Goal: Task Accomplishment & Management: Manage account settings

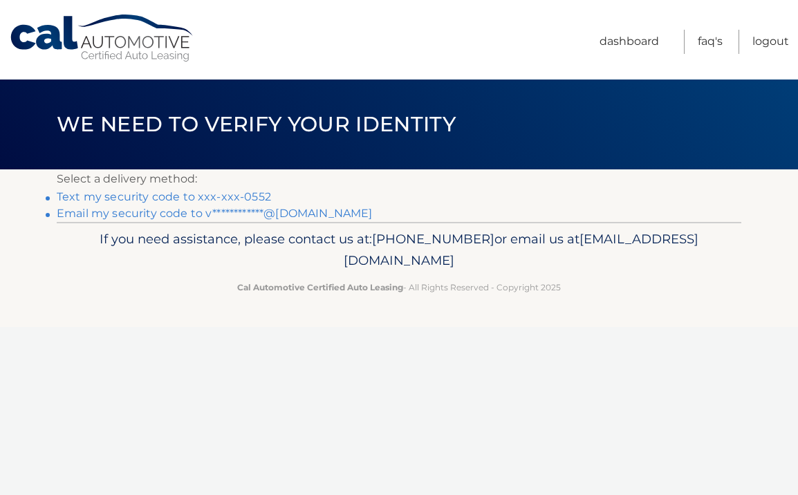
click at [253, 197] on link "Text my security code to xxx-xxx-0552" at bounding box center [164, 196] width 214 height 13
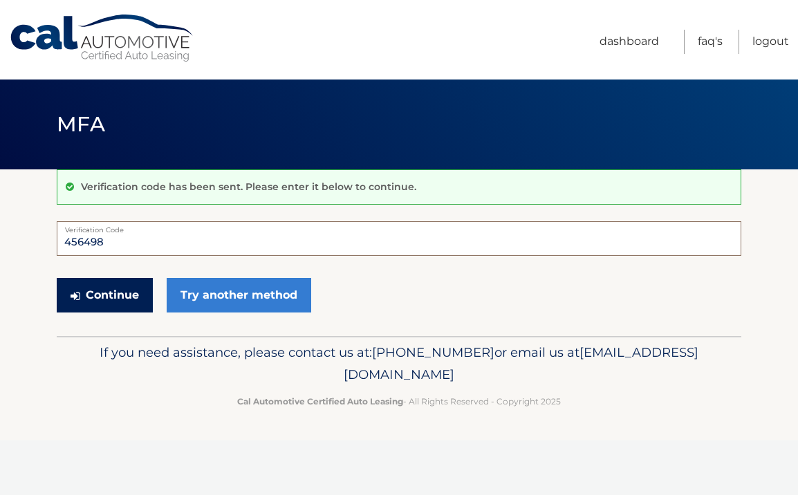
type input "456498"
click at [139, 292] on button "Continue" at bounding box center [105, 295] width 96 height 35
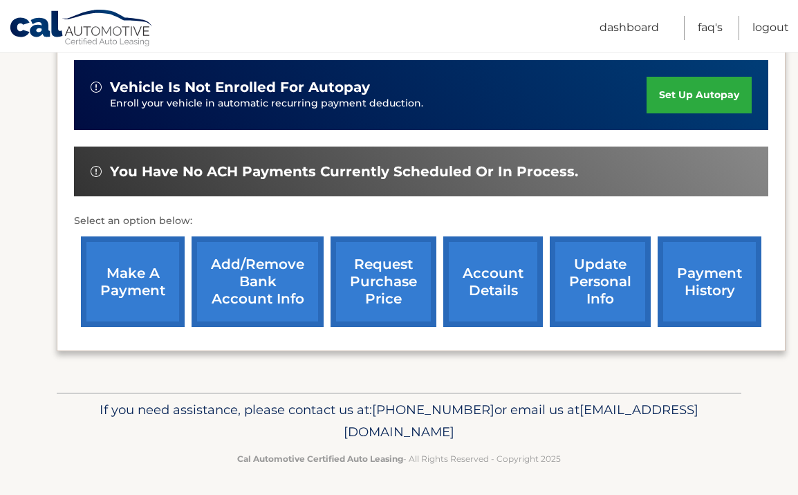
scroll to position [339, 0]
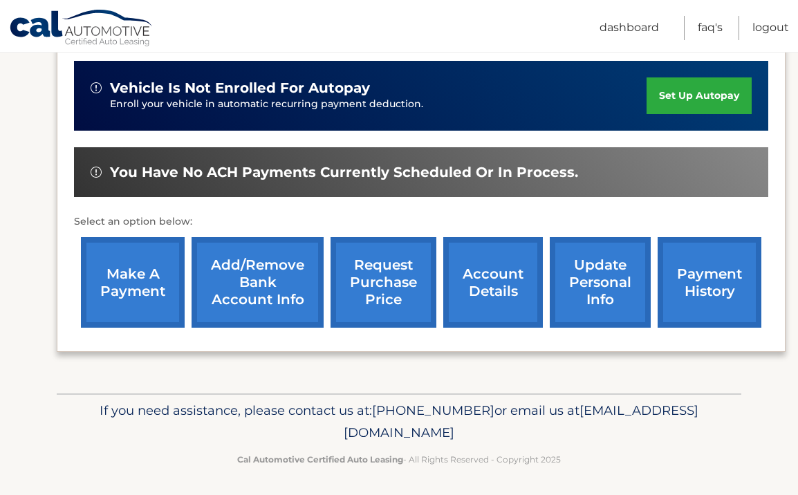
click at [705, 279] on link "payment history" at bounding box center [709, 282] width 104 height 91
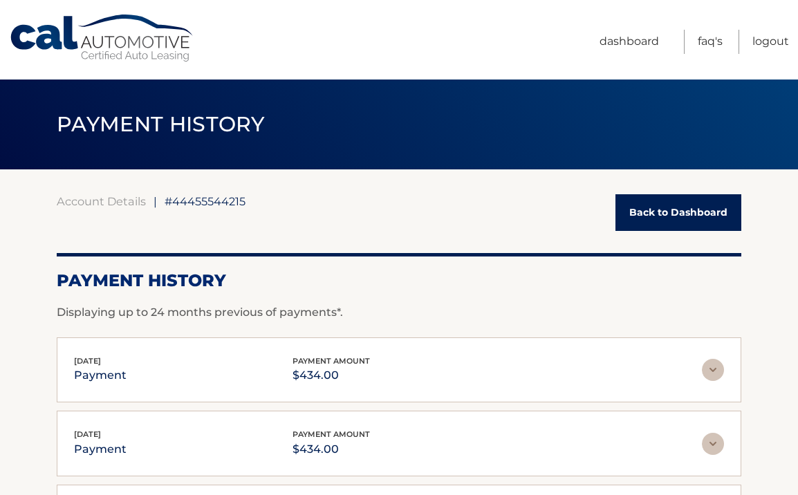
click at [651, 211] on link "Back to Dashboard" at bounding box center [678, 212] width 126 height 37
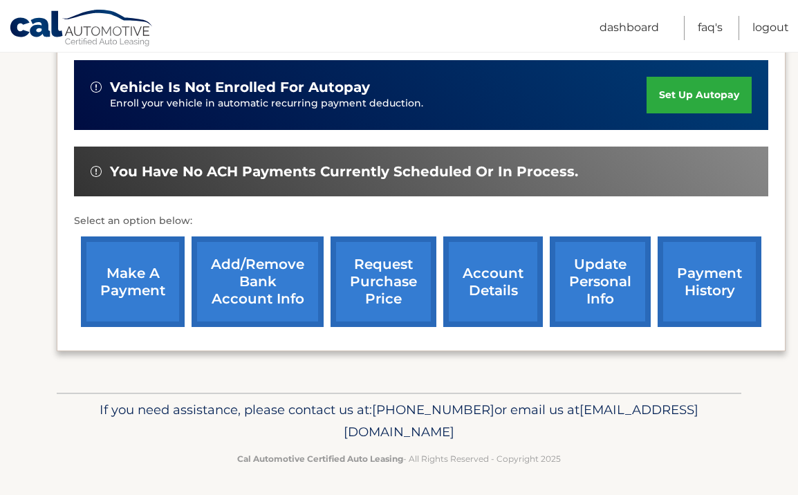
scroll to position [339, 0]
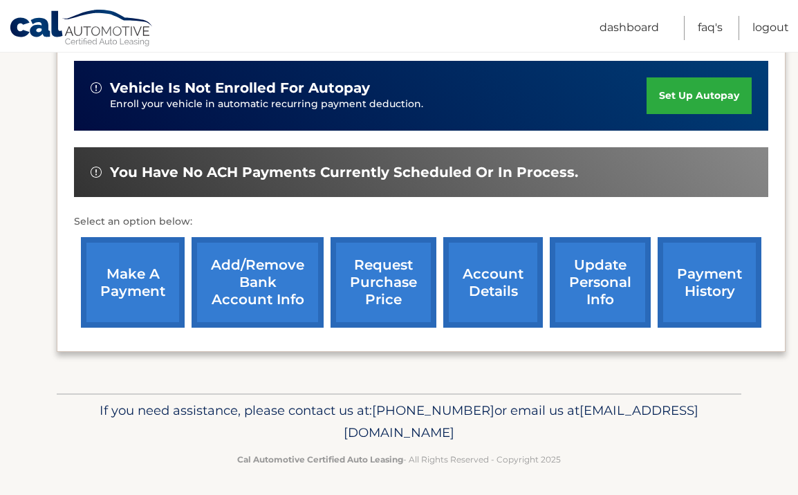
click at [137, 283] on link "make a payment" at bounding box center [133, 282] width 104 height 91
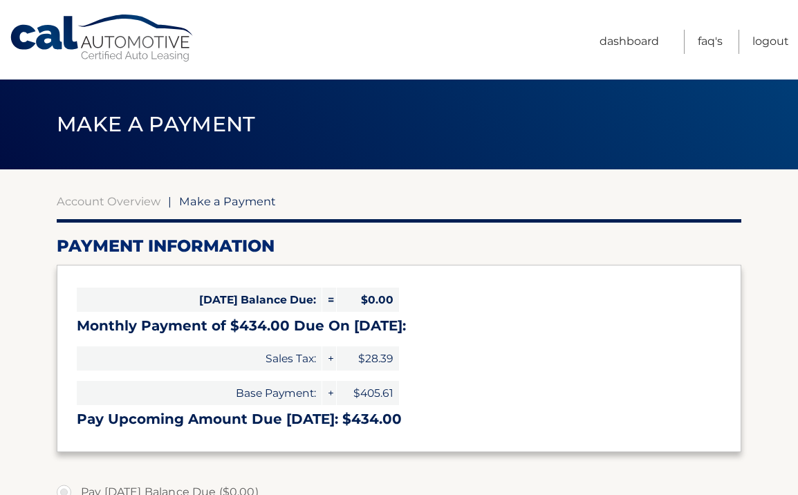
select select "MTI0ZmQ0NzQtY2JlMy00N2RiLWEwODEtMzdiMjA3YmMzODcy"
